Goal: Task Accomplishment & Management: Complete application form

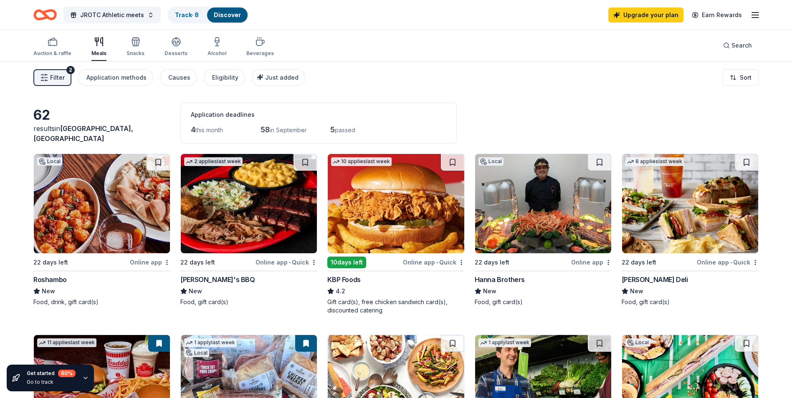
click at [54, 74] on span "Filter" at bounding box center [57, 78] width 15 height 10
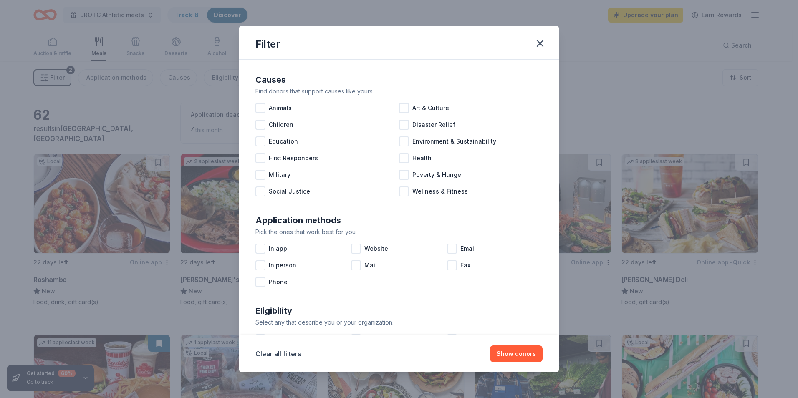
click at [54, 74] on div "Filter Causes Find donors that support causes like yours. Animals Art & Culture…" at bounding box center [399, 199] width 798 height 398
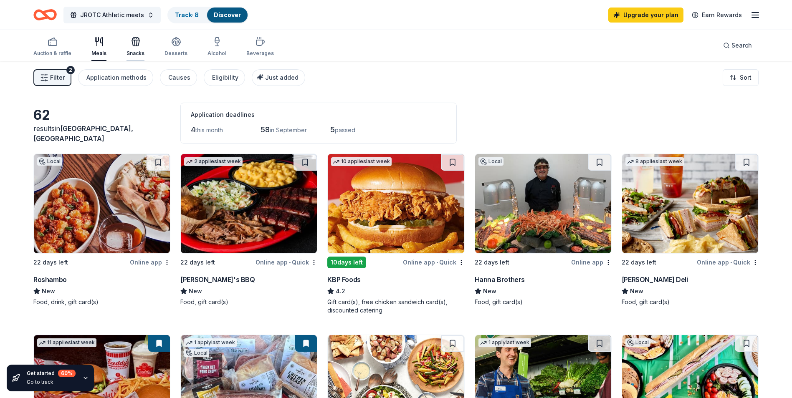
click at [139, 49] on div "Snacks" at bounding box center [135, 47] width 18 height 20
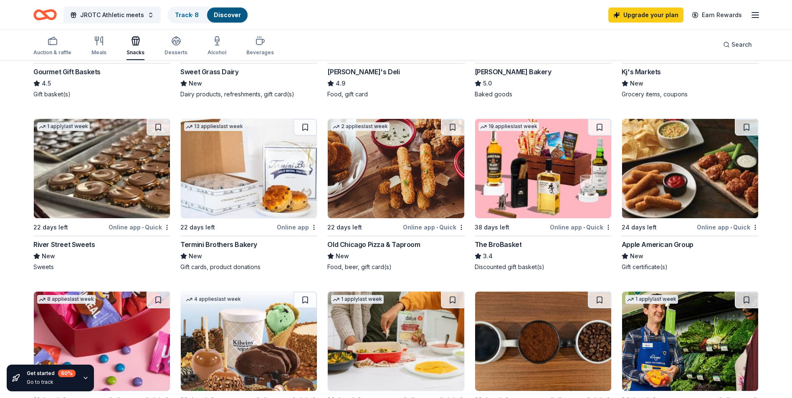
scroll to position [376, 0]
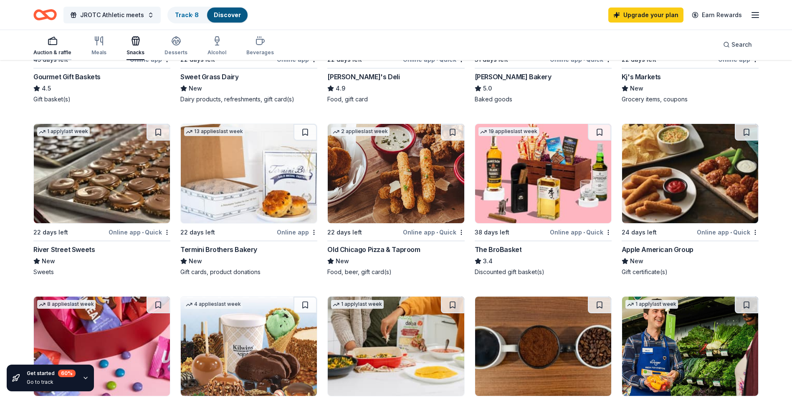
click at [54, 50] on div "Auction & raffle" at bounding box center [52, 52] width 38 height 7
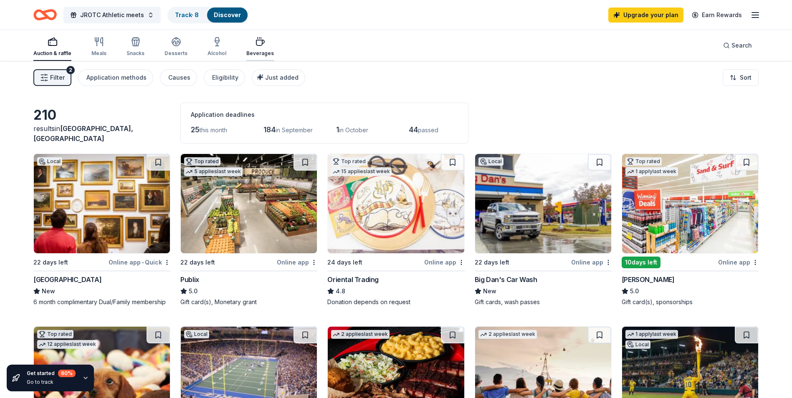
click at [261, 49] on div "Beverages" at bounding box center [260, 47] width 28 height 20
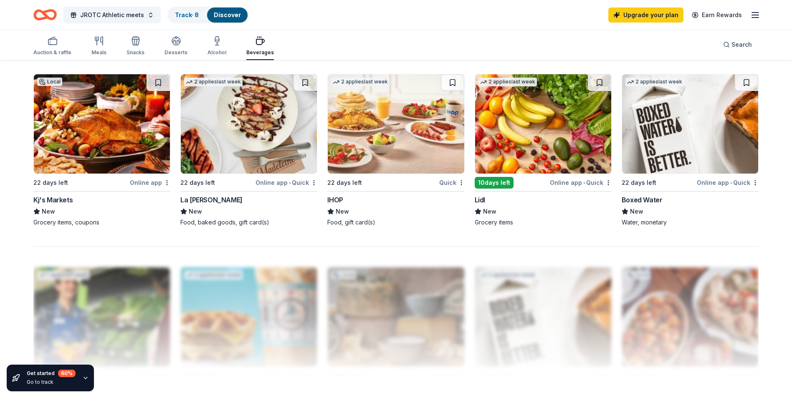
scroll to position [626, 0]
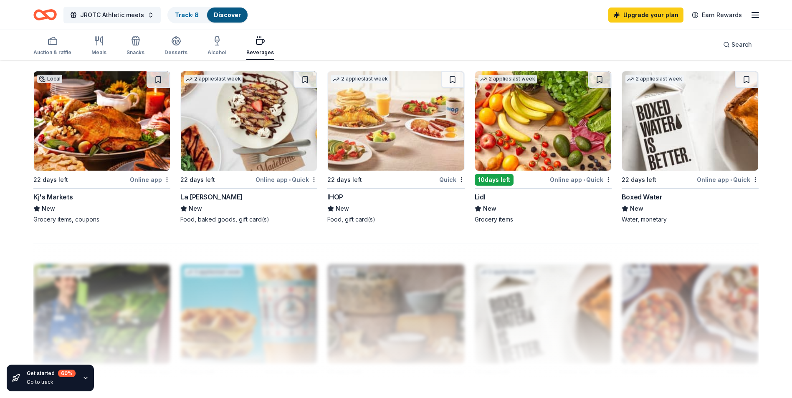
click at [387, 142] on img at bounding box center [690, 120] width 136 height 99
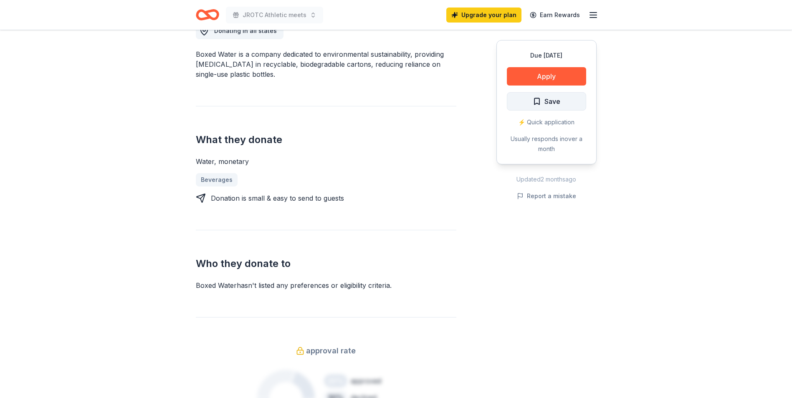
scroll to position [250, 0]
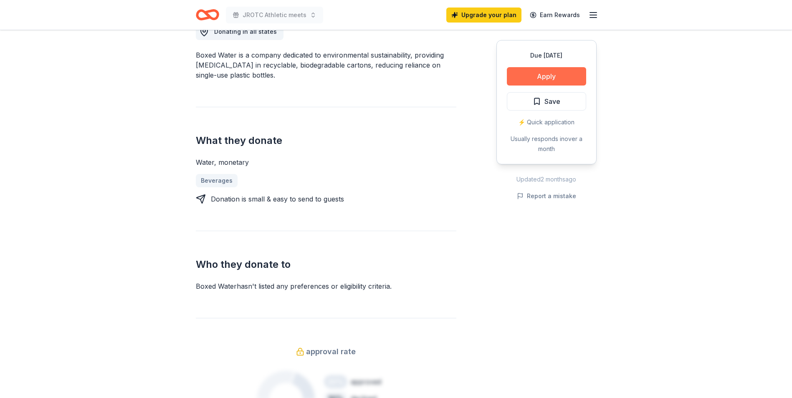
click at [540, 78] on button "Apply" at bounding box center [546, 76] width 79 height 18
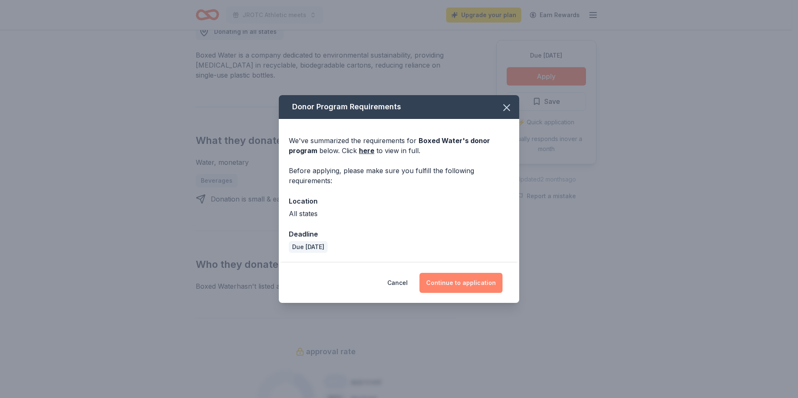
click at [463, 282] on button "Continue to application" at bounding box center [461, 283] width 83 height 20
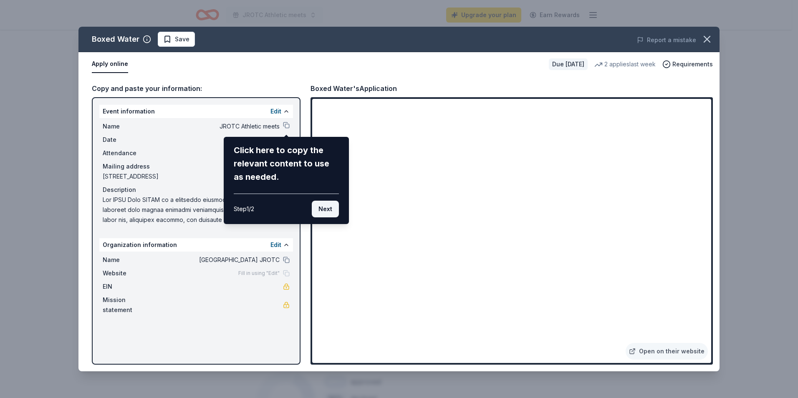
click at [321, 210] on button "Next" at bounding box center [325, 209] width 27 height 17
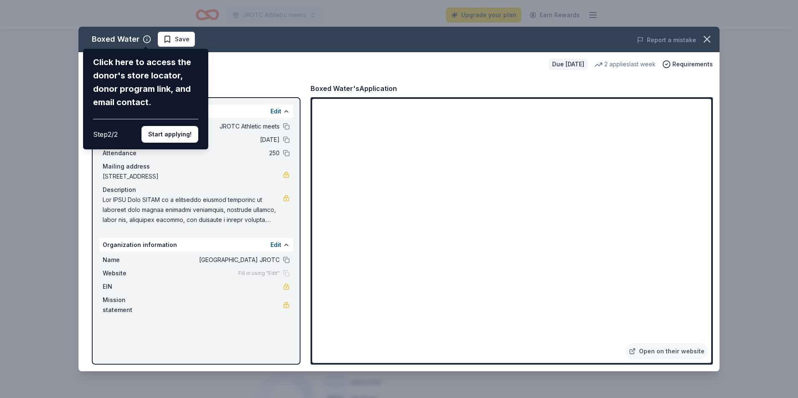
drag, startPoint x: 157, startPoint y: 135, endPoint x: 174, endPoint y: 134, distance: 17.6
click at [157, 135] on button "Start applying!" at bounding box center [170, 134] width 57 height 17
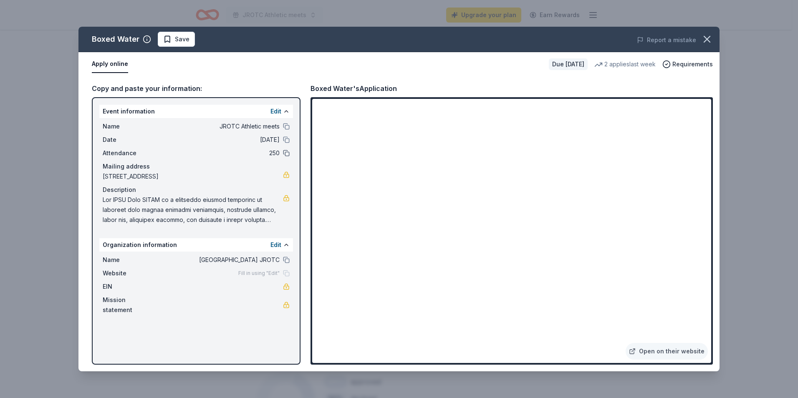
click at [284, 153] on button at bounding box center [286, 153] width 7 height 7
click at [709, 35] on icon "button" at bounding box center [707, 39] width 12 height 12
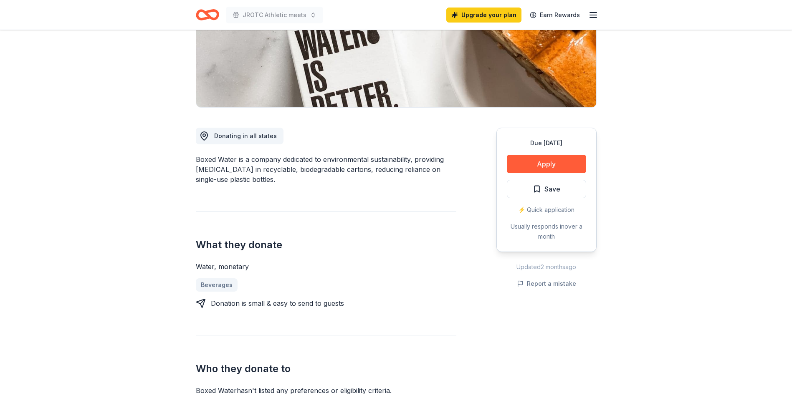
scroll to position [83, 0]
